Goal: Information Seeking & Learning: Learn about a topic

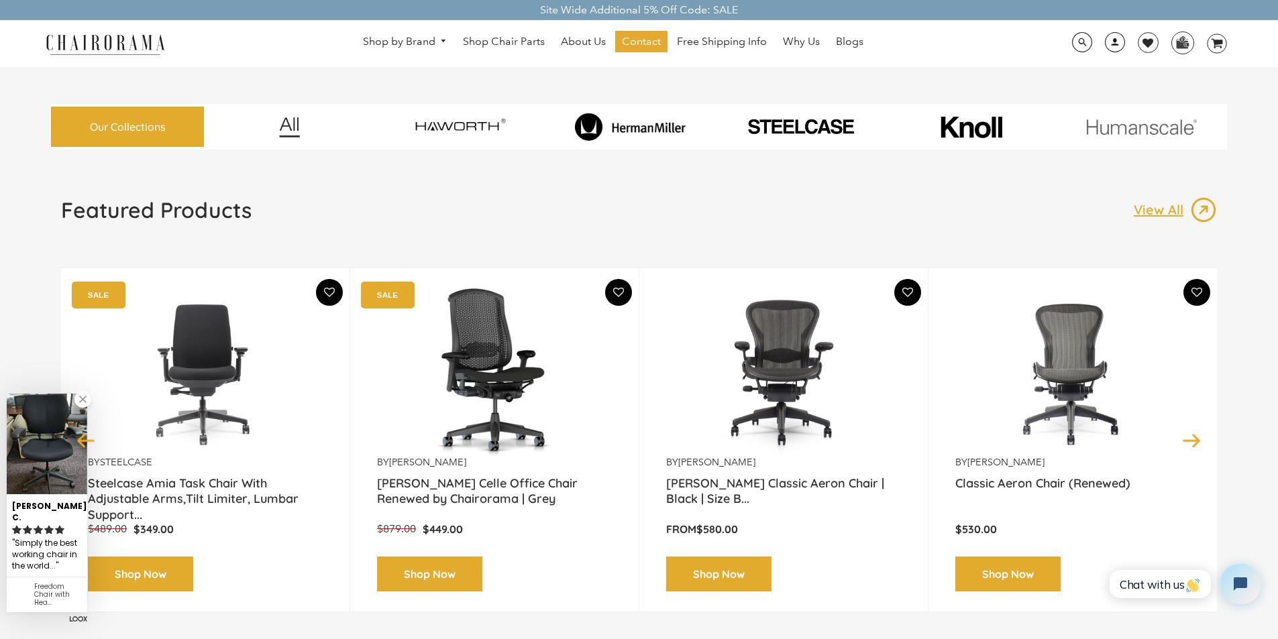
click at [1101, 44] on link at bounding box center [1111, 47] width 33 height 13
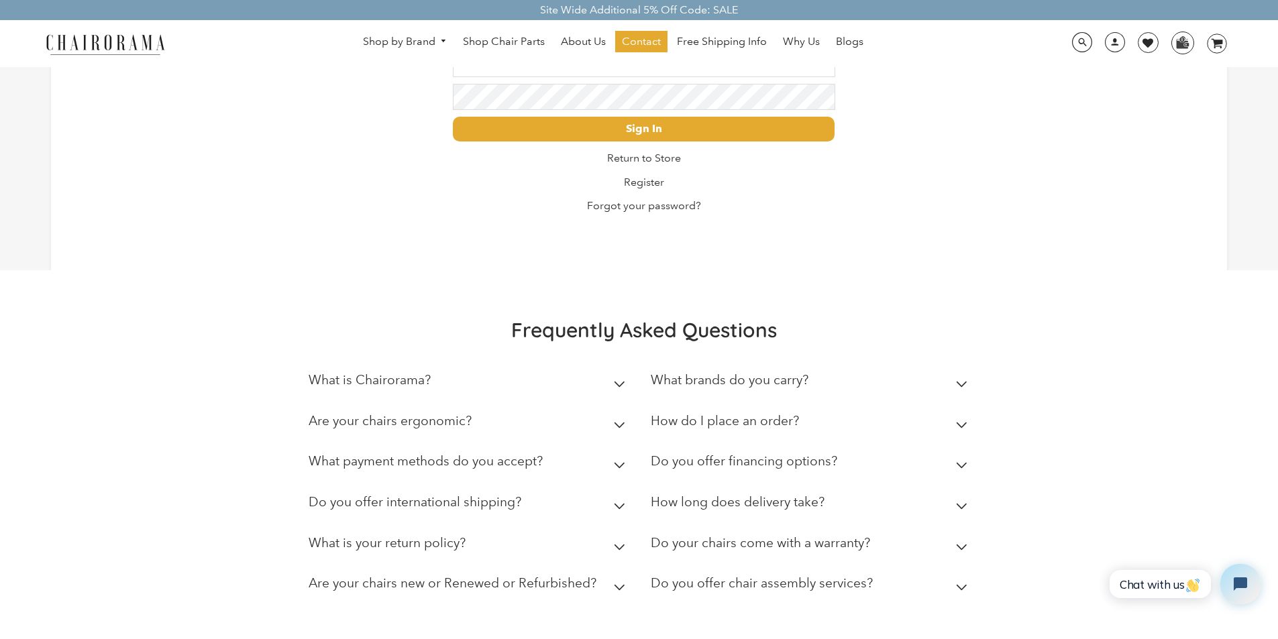
scroll to position [112, 0]
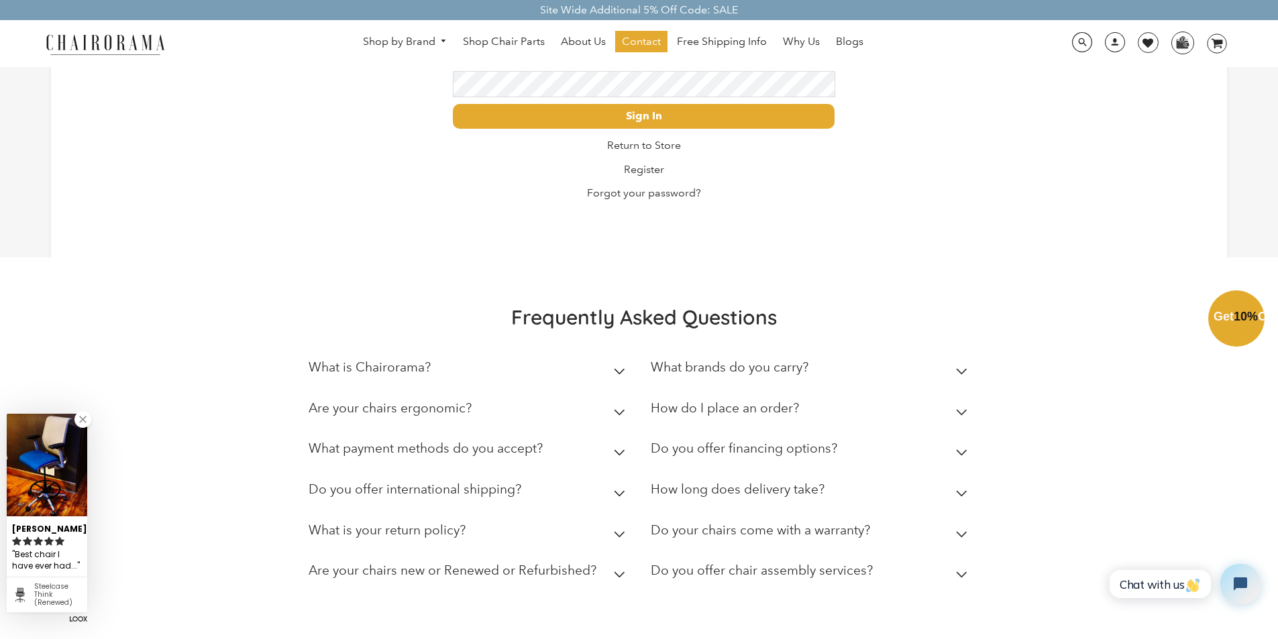
click at [348, 527] on div "Close dialog Exclusive Offer: Enjoy 10% Off! Get Your Coupon Code Now. Sign up …" at bounding box center [639, 318] width 1278 height 639
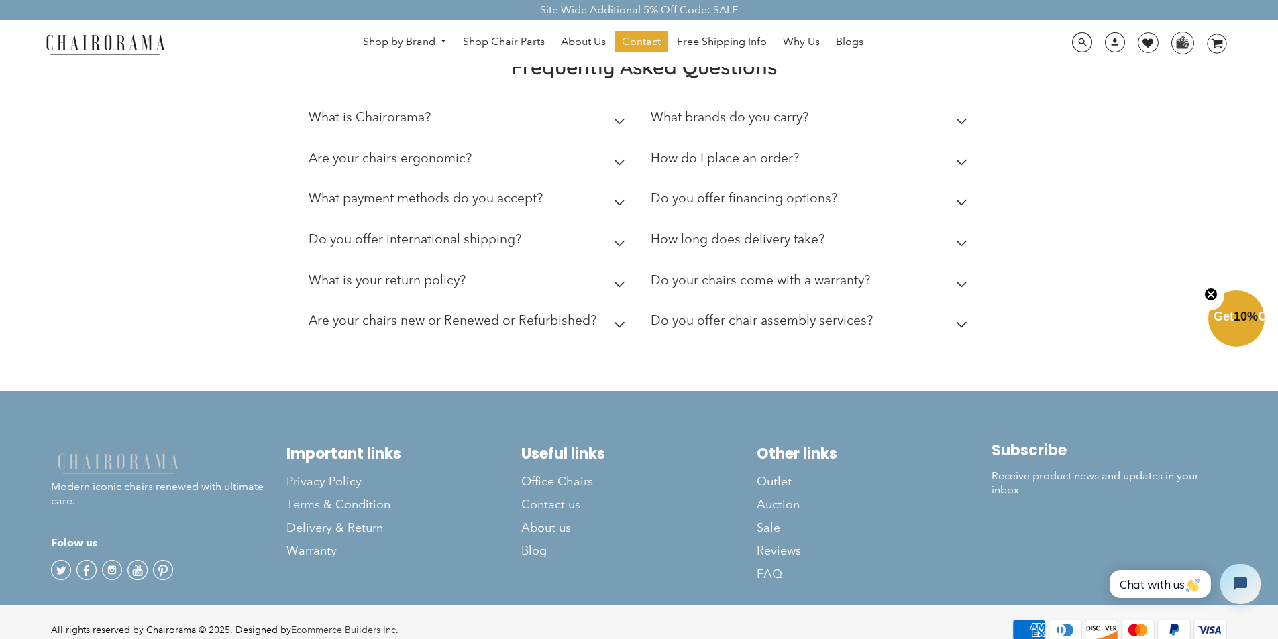
scroll to position [373, 0]
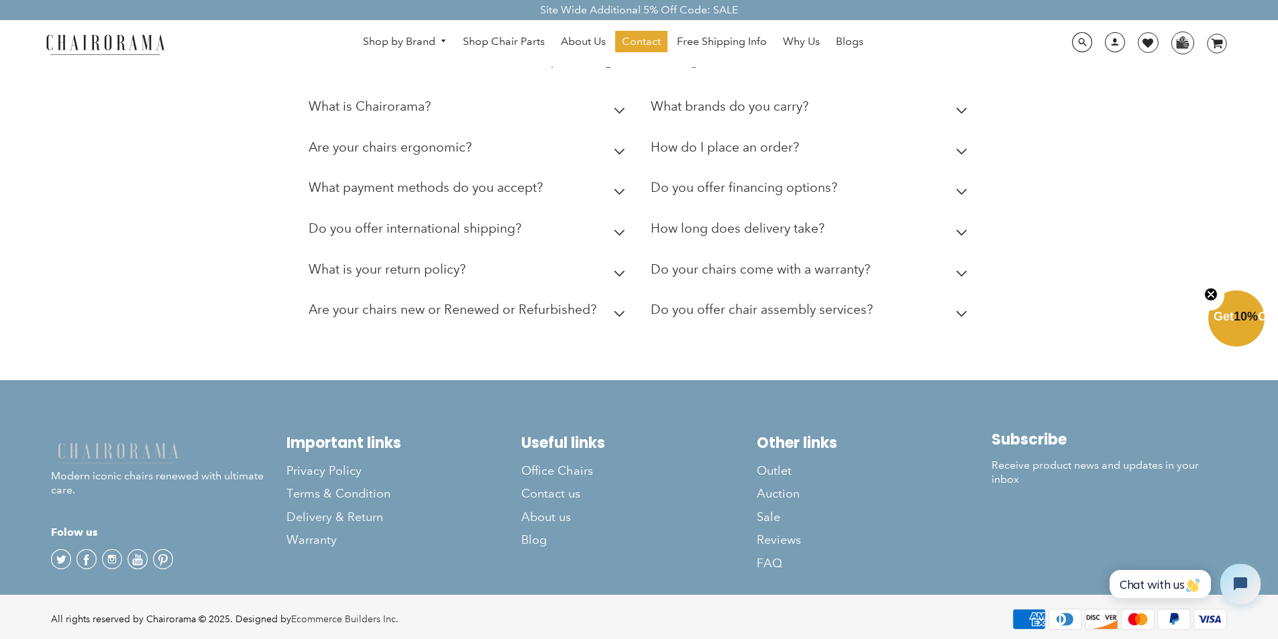
click at [832, 35] on link "Blogs" at bounding box center [849, 41] width 41 height 21
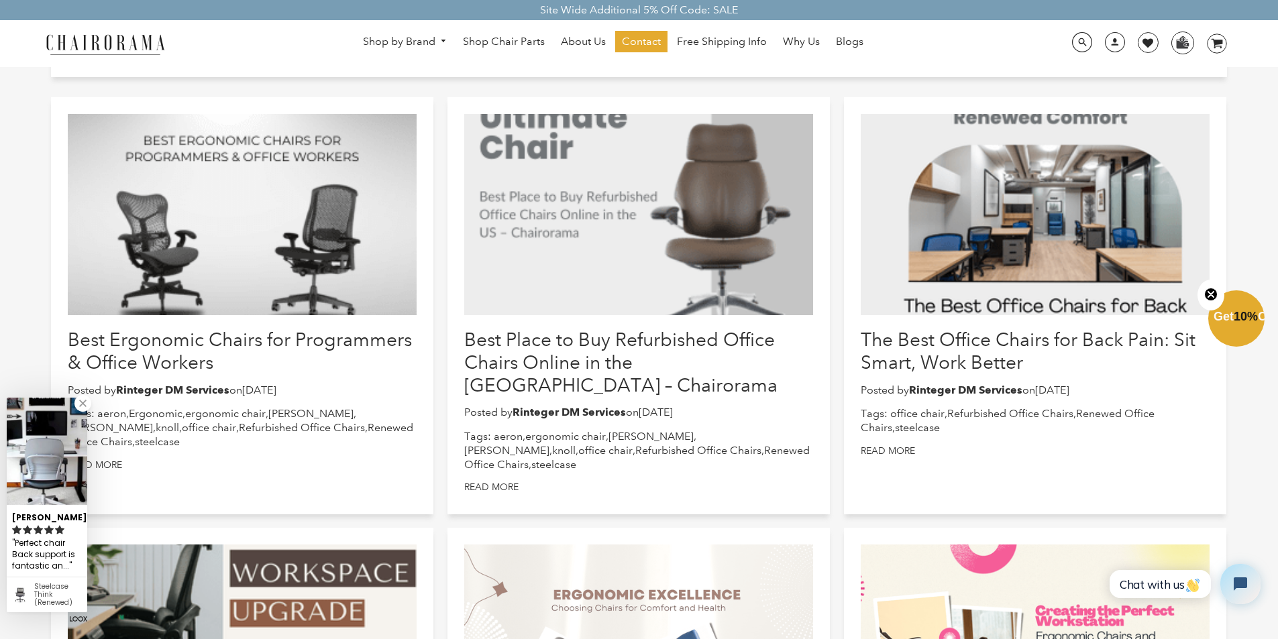
scroll to position [112, 0]
